Goal: Information Seeking & Learning: Learn about a topic

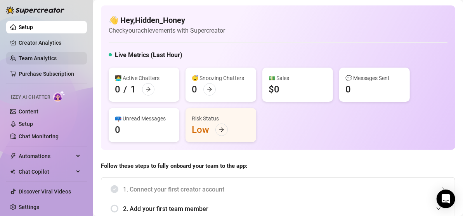
click at [57, 56] on link "Team Analytics" at bounding box center [38, 58] width 38 height 6
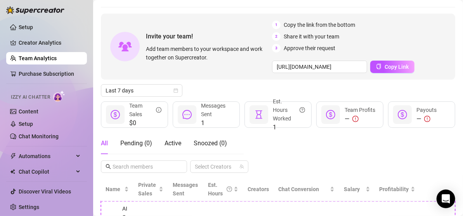
scroll to position [22, 0]
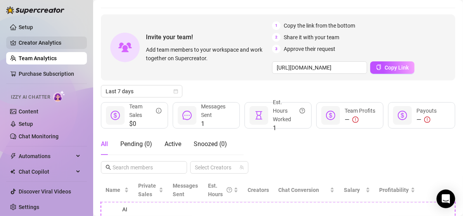
click at [60, 46] on link "Creator Analytics" at bounding box center [50, 43] width 62 height 12
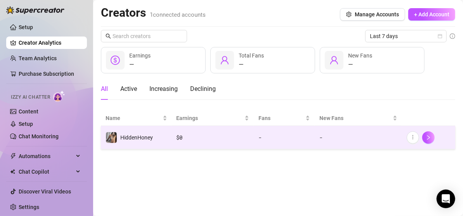
click at [165, 140] on td "HiddenHoney" at bounding box center [136, 137] width 71 height 23
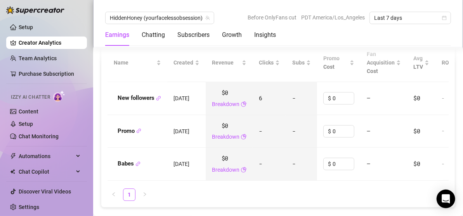
scroll to position [951, 0]
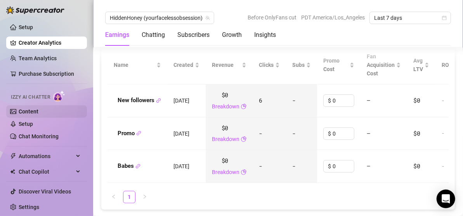
click at [34, 112] on link "Content" at bounding box center [29, 111] width 20 height 6
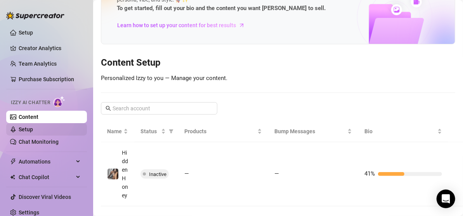
click at [33, 126] on link "Setup" at bounding box center [26, 129] width 14 height 6
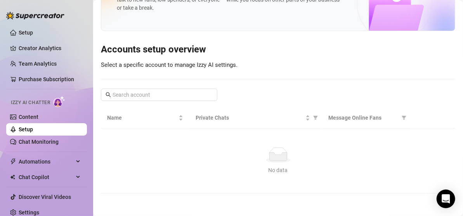
scroll to position [2, 0]
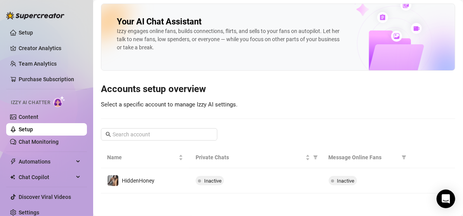
click at [31, 102] on span "Izzy AI Chatter" at bounding box center [30, 102] width 39 height 7
click at [29, 33] on link "Setup" at bounding box center [26, 33] width 14 height 6
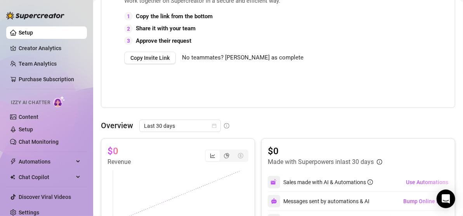
scroll to position [221, 0]
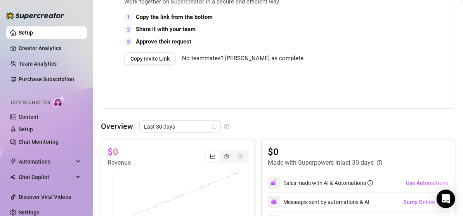
click at [233, 63] on span "No teammates? [PERSON_NAME] as complete" at bounding box center [243, 58] width 122 height 9
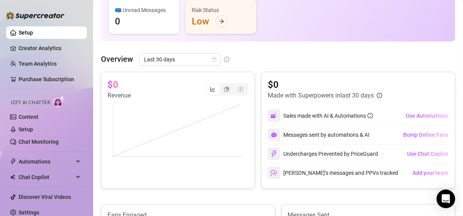
scroll to position [108, 0]
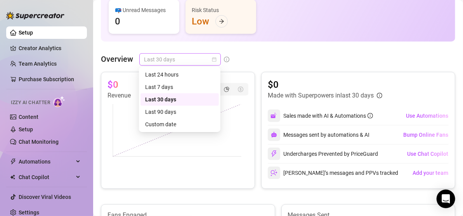
click at [218, 58] on div "Last 30 days" at bounding box center [180, 59] width 82 height 12
click at [183, 115] on div "Last 90 days" at bounding box center [179, 112] width 69 height 9
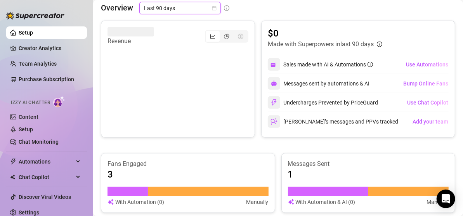
scroll to position [160, 0]
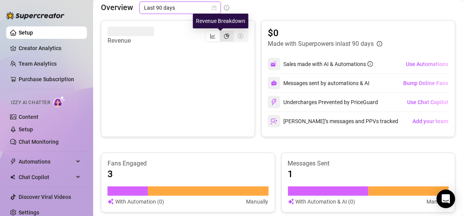
click at [224, 37] on icon "pie-chart" at bounding box center [226, 35] width 5 height 5
click at [222, 32] on input "segmented control" at bounding box center [222, 32] width 0 height 0
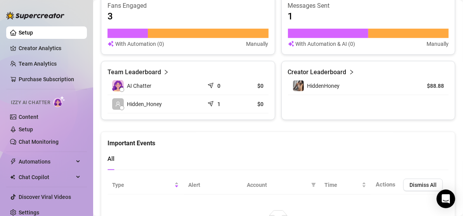
scroll to position [398, 0]
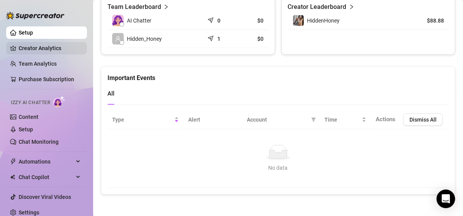
click at [64, 43] on link "Creator Analytics" at bounding box center [50, 48] width 62 height 12
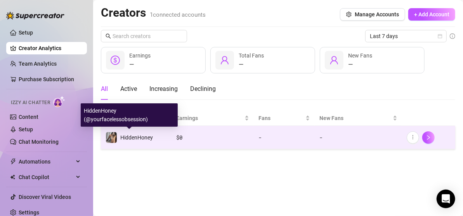
click at [149, 138] on span "HiddenHoney" at bounding box center [136, 137] width 33 height 6
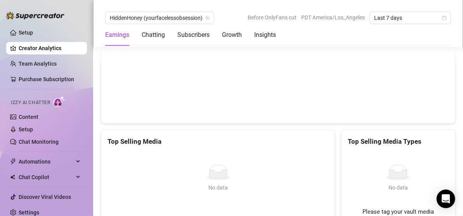
scroll to position [1232, 0]
click at [272, 39] on div "Insights" at bounding box center [265, 34] width 22 height 9
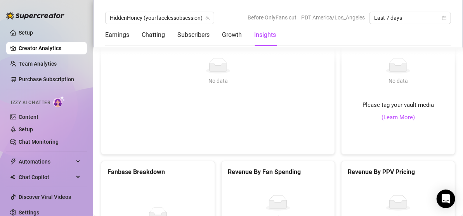
scroll to position [1338, 0]
click at [391, 113] on link "(Learn More)" at bounding box center [398, 117] width 33 height 9
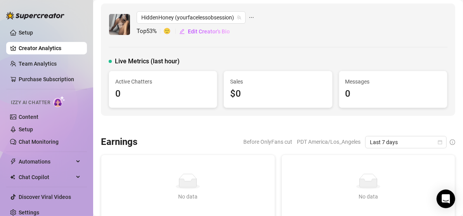
scroll to position [0, 0]
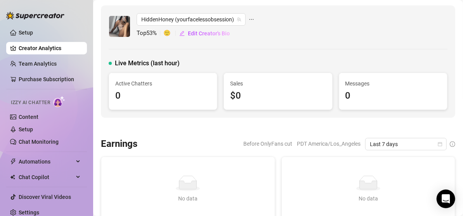
click at [251, 20] on div "HiddenHoney (yourfacelessobsession)" at bounding box center [196, 19] width 118 height 12
click at [251, 20] on icon "ellipsis" at bounding box center [251, 19] width 5 height 5
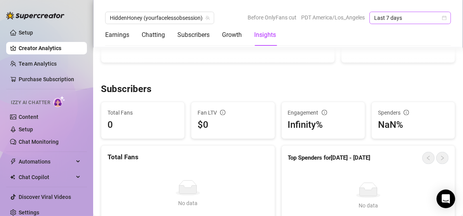
scroll to position [425, 0]
